Goal: Obtain resource: Obtain resource

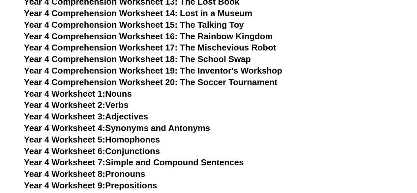
scroll to position [2572, 0]
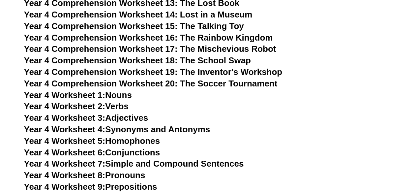
click at [216, 83] on span "Year 4 Comprehension Worksheet 20: The Soccer Tournament" at bounding box center [151, 84] width 254 height 10
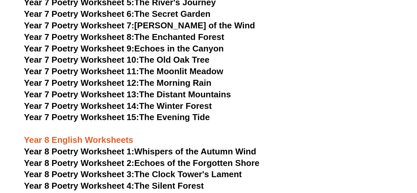
scroll to position [3957, 0]
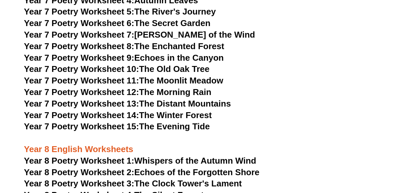
click at [182, 41] on link "Year 7 Poetry Worksheet 8: The Enchanted Forest" at bounding box center [124, 46] width 200 height 10
click at [186, 30] on link "Year 7 Poetry Worksheet 7: [PERSON_NAME] of the Wind" at bounding box center [139, 35] width 231 height 10
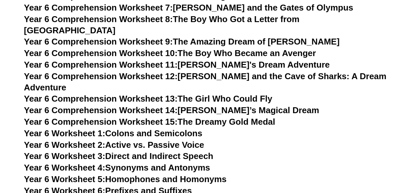
scroll to position [3495, 0]
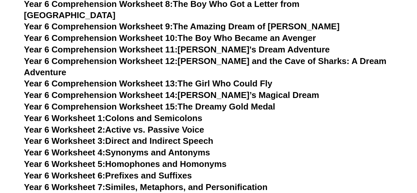
click at [197, 102] on link "Year 6 Comprehension Worksheet 15: The Dreamy Gold Medal" at bounding box center [149, 107] width 251 height 10
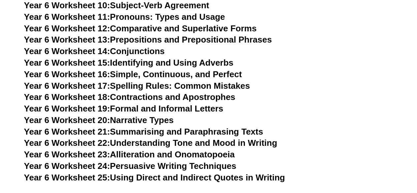
scroll to position [3726, 0]
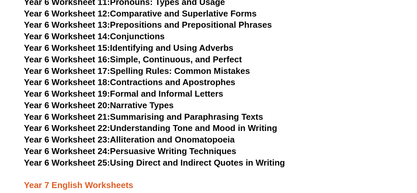
click at [207, 112] on link "Year 6 Worksheet 21: Summarising and Paraphrasing Texts" at bounding box center [143, 117] width 239 height 10
click at [213, 123] on link "Year 6 Worksheet 22: Understanding Tone and Mood in Writing" at bounding box center [150, 128] width 253 height 10
click at [193, 146] on link "Year 6 Worksheet 24: Persuasive Writing Techniques" at bounding box center [130, 151] width 212 height 10
click at [197, 158] on link "Year 6 Worksheet 25: Using Direct and Indirect Quotes in Writing" at bounding box center [154, 163] width 261 height 10
click at [152, 100] on link "Year 6 Worksheet 20: Narrative Types" at bounding box center [99, 105] width 150 height 10
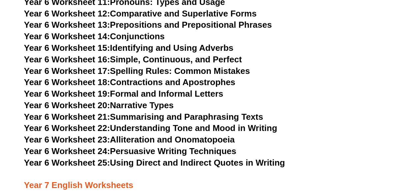
click at [166, 89] on link "Year 6 Worksheet 19: Formal and Informal Letters" at bounding box center [124, 94] width 200 height 10
click at [219, 112] on link "Year 6 Worksheet 21: Summarising and Paraphrasing Texts" at bounding box center [143, 117] width 239 height 10
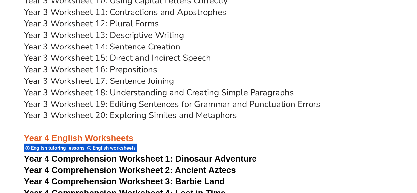
scroll to position [2275, 0]
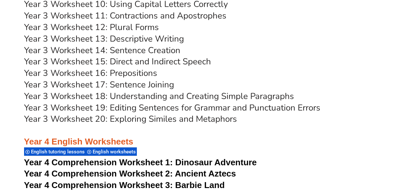
click at [117, 97] on link "Year 3 Worksheet 18: Understanding and Creating Simple Paragraphs" at bounding box center [159, 96] width 270 height 12
click at [135, 39] on link "Year 3 Worksheet 13: Descriptive Writing" at bounding box center [104, 39] width 160 height 12
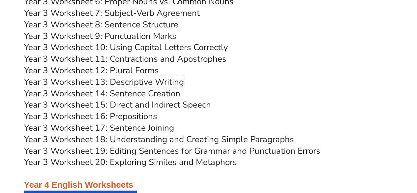
scroll to position [2242, 0]
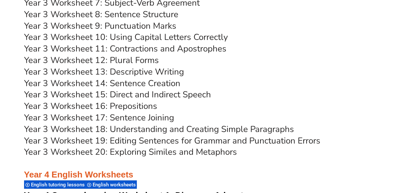
click at [152, 84] on link "Year 3 Worksheet 14: Sentence Creation" at bounding box center [102, 84] width 156 height 12
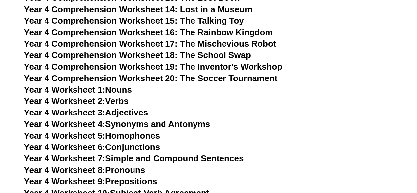
scroll to position [2572, 0]
